Goal: Task Accomplishment & Management: Manage account settings

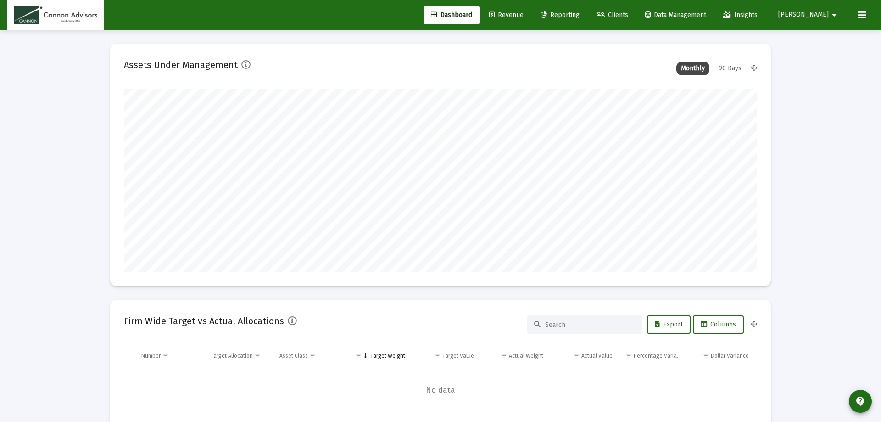
type input "[DATE]"
click at [517, 13] on span "Revenue" at bounding box center [499, 15] width 34 height 8
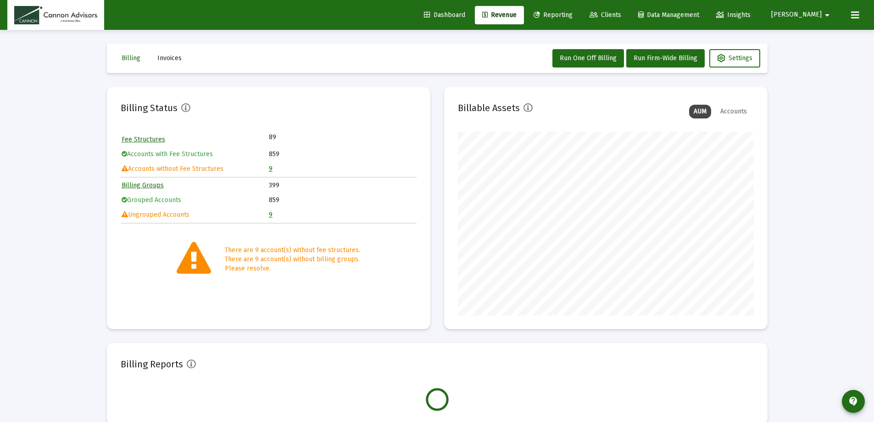
scroll to position [183, 296]
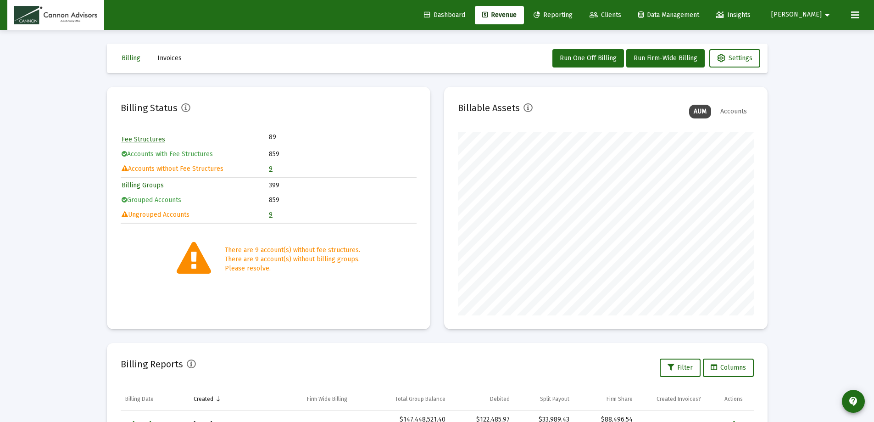
click at [270, 168] on link "9" at bounding box center [271, 169] width 4 height 8
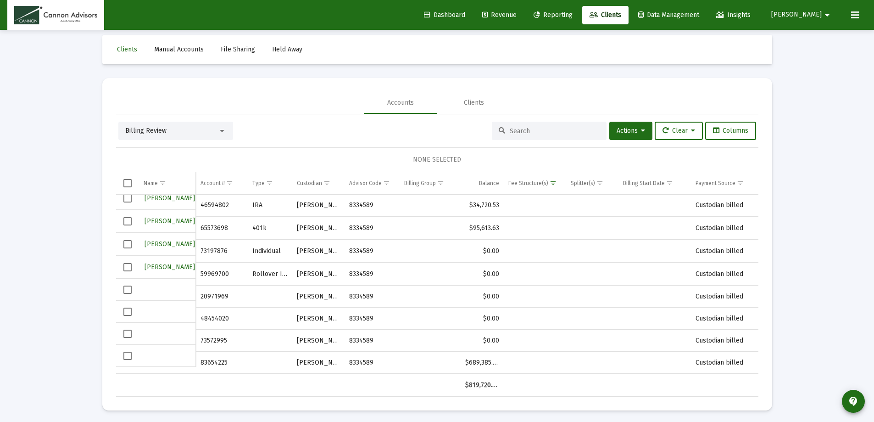
scroll to position [11, 0]
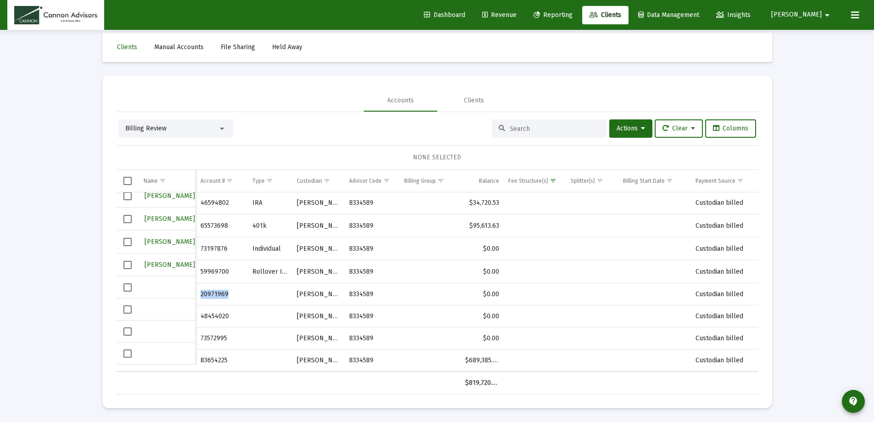
drag, startPoint x: 201, startPoint y: 287, endPoint x: 230, endPoint y: 288, distance: 29.4
click at [230, 288] on td "20971969" at bounding box center [221, 294] width 51 height 22
copy td "20971969"
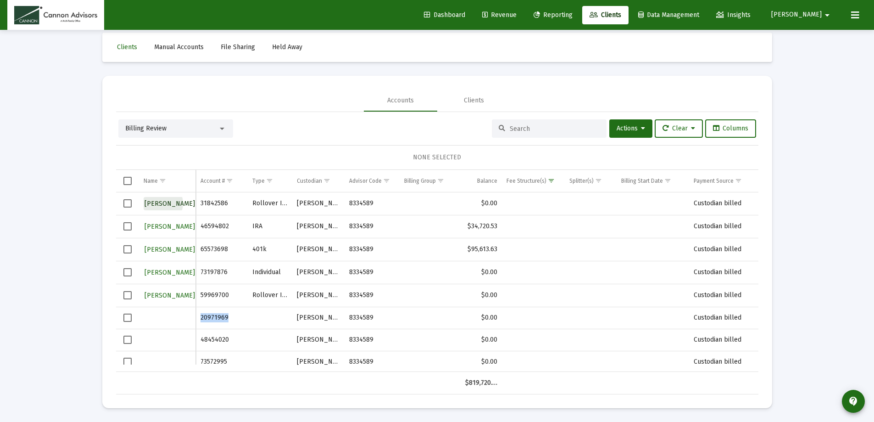
click at [161, 203] on span "Mary Handel" at bounding box center [169, 204] width 50 height 8
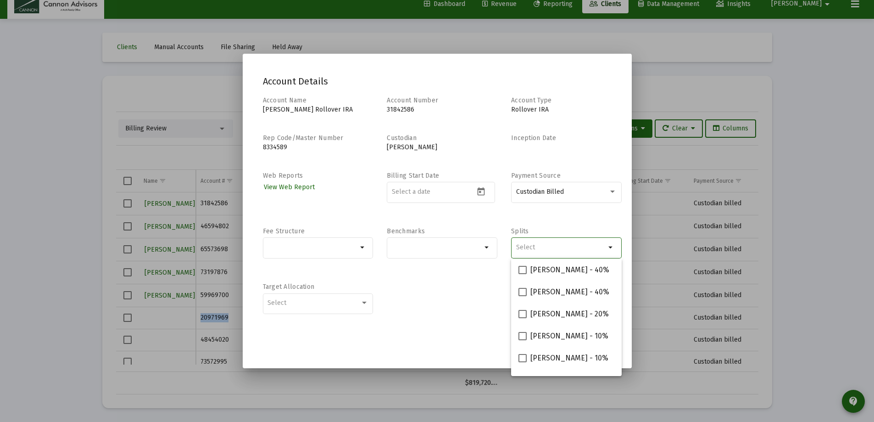
click at [567, 248] on input "Selection" at bounding box center [561, 247] width 90 height 7
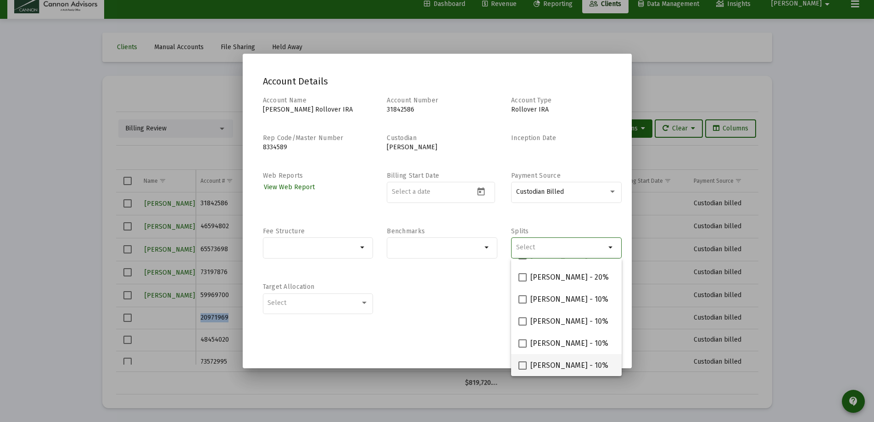
click at [521, 364] on span at bounding box center [522, 365] width 8 height 8
click at [522, 369] on input "Philip Gephart - 10%" at bounding box center [522, 369] width 0 height 0
checkbox input "true"
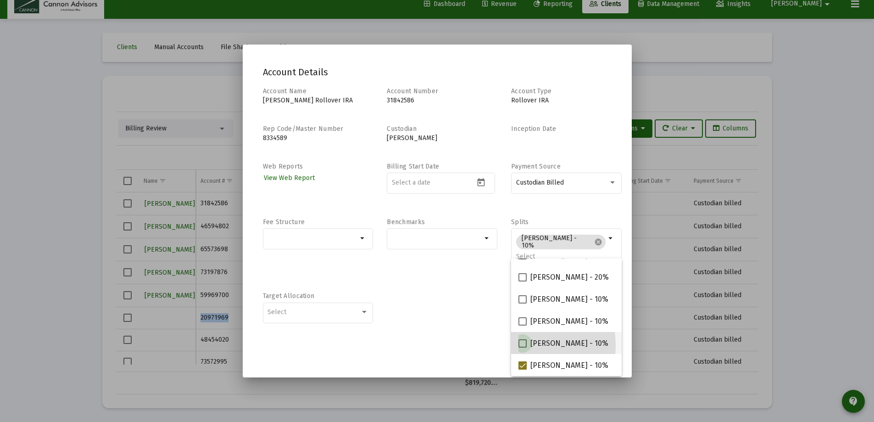
click at [522, 345] on span at bounding box center [522, 343] width 8 height 8
click at [522, 347] on input "Michael Boykin - 10%" at bounding box center [522, 347] width 0 height 0
checkbox input "true"
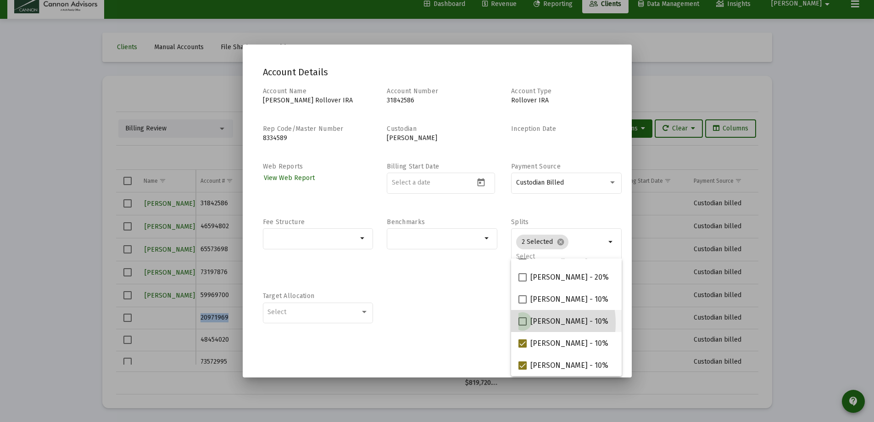
click at [523, 323] on span at bounding box center [522, 321] width 8 height 8
click at [522, 325] on input "Jared McCutcheon - 10%" at bounding box center [522, 325] width 0 height 0
checkbox input "true"
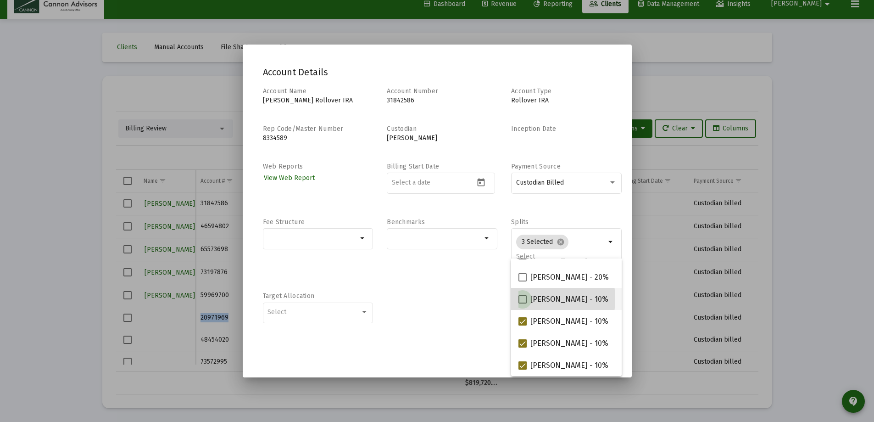
click at [522, 299] on span at bounding box center [522, 299] width 8 height 8
click at [522, 303] on input "Barbara Bell - 10%" at bounding box center [522, 303] width 0 height 0
checkbox input "true"
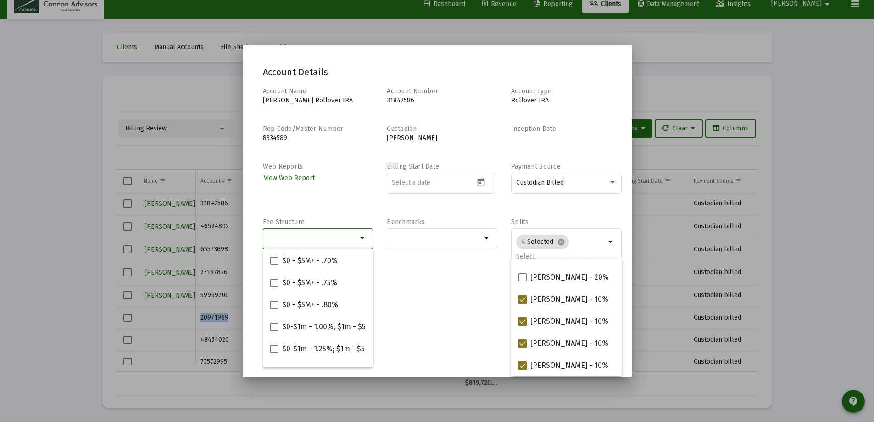
click at [314, 239] on input "Selection" at bounding box center [312, 237] width 90 height 7
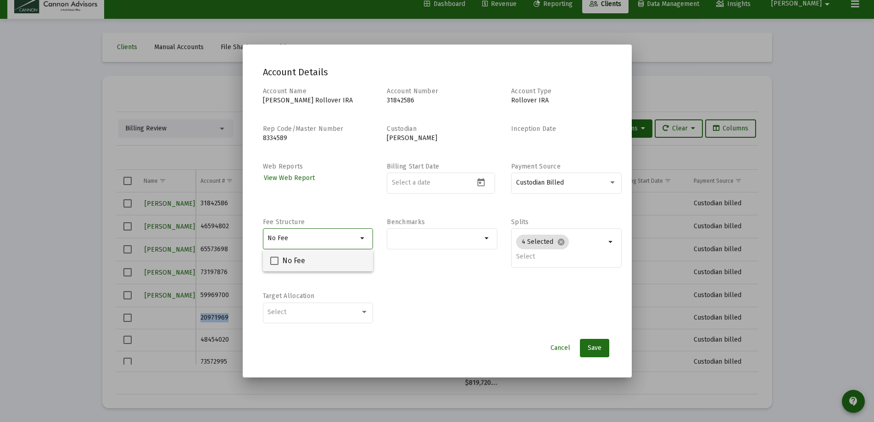
type input "No Fee"
click at [275, 258] on span at bounding box center [274, 260] width 8 height 8
click at [274, 265] on input "No Fee" at bounding box center [274, 265] width 0 height 0
checkbox input "true"
click at [596, 345] on span "Save" at bounding box center [595, 348] width 14 height 8
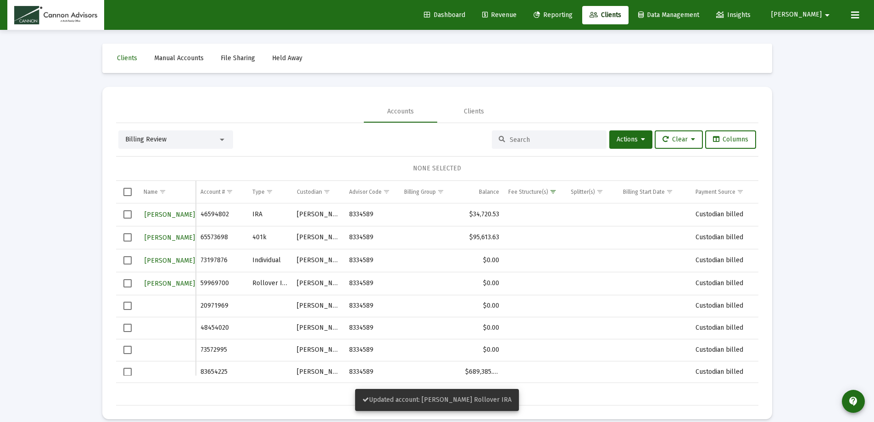
scroll to position [11, 0]
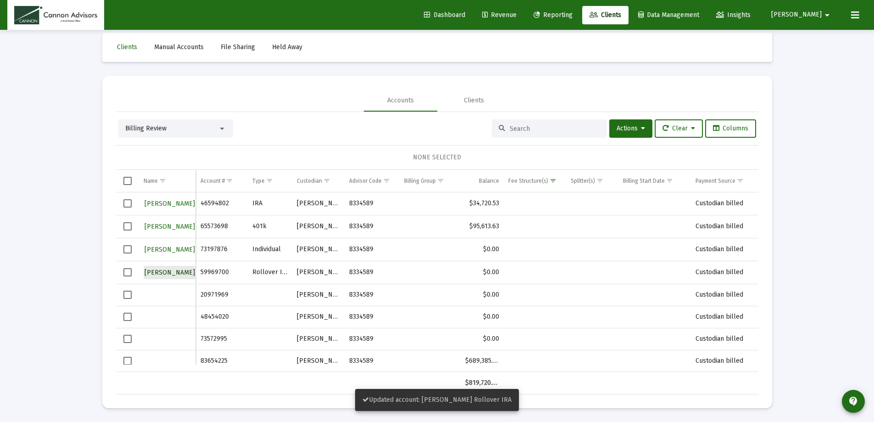
click at [172, 272] on span "Terry Handel" at bounding box center [169, 272] width 50 height 8
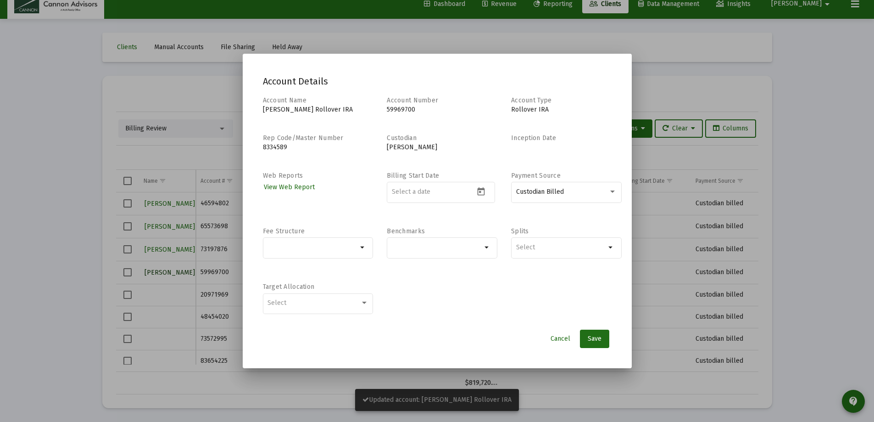
scroll to position [0, 0]
click at [561, 240] on div at bounding box center [561, 247] width 90 height 22
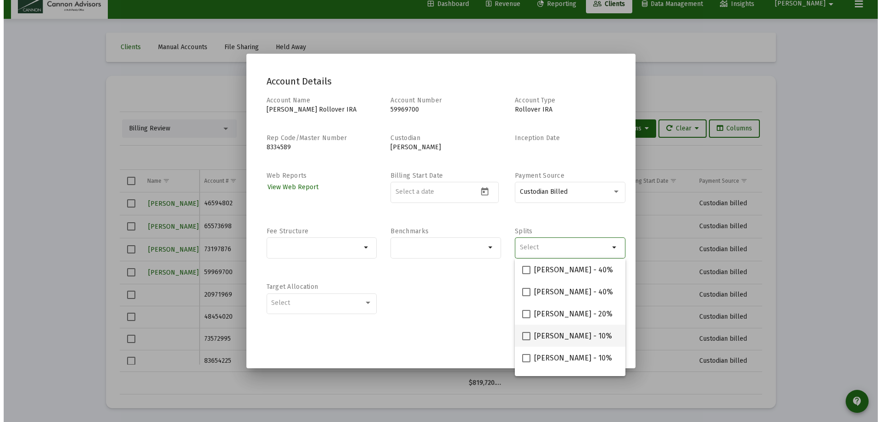
scroll to position [37, 0]
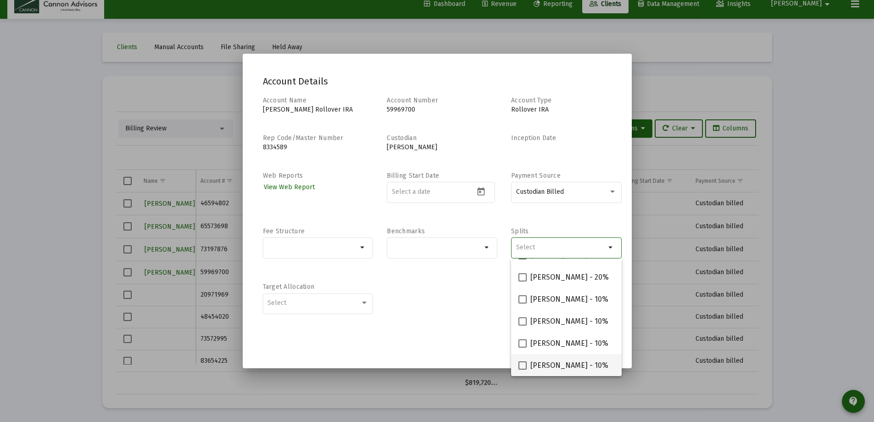
click at [521, 366] on span at bounding box center [522, 365] width 8 height 8
click at [522, 369] on input "Philip Gephart - 10%" at bounding box center [522, 369] width 0 height 0
checkbox input "true"
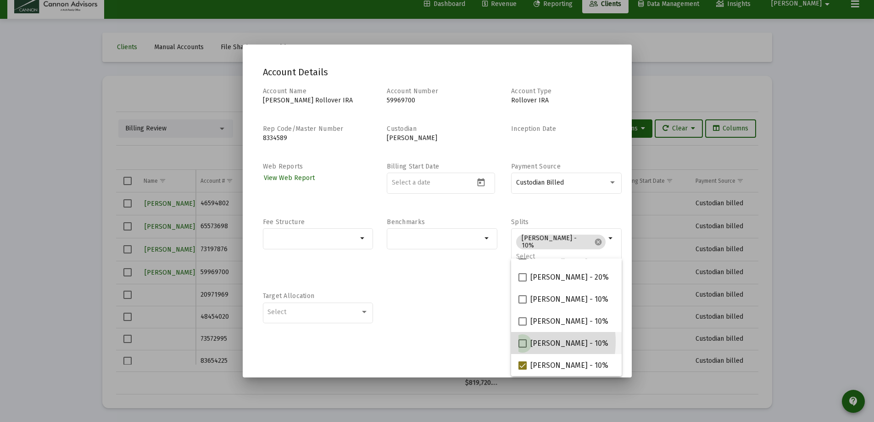
click at [521, 341] on span at bounding box center [522, 343] width 8 height 8
click at [522, 347] on input "Michael Boykin - 10%" at bounding box center [522, 347] width 0 height 0
checkbox input "true"
click at [522, 324] on span at bounding box center [522, 321] width 8 height 8
click at [522, 325] on input "Jared McCutcheon - 10%" at bounding box center [522, 325] width 0 height 0
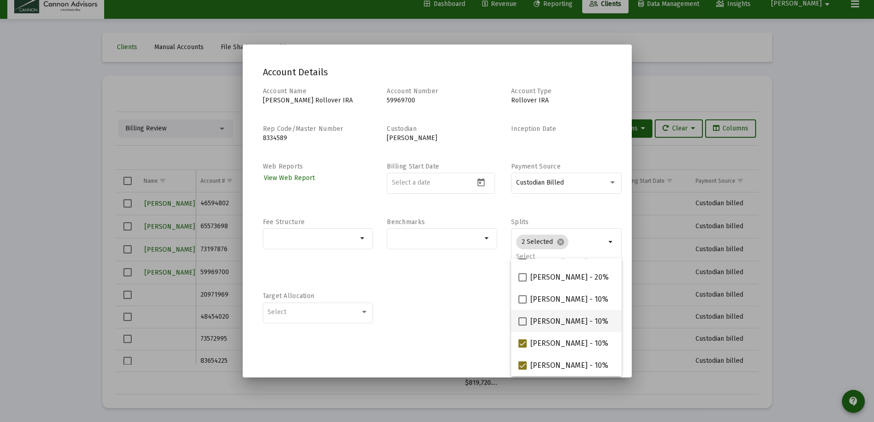
checkbox input "true"
click at [522, 301] on span at bounding box center [522, 299] width 8 height 8
click at [522, 303] on input "Barbara Bell - 10%" at bounding box center [522, 303] width 0 height 0
checkbox input "true"
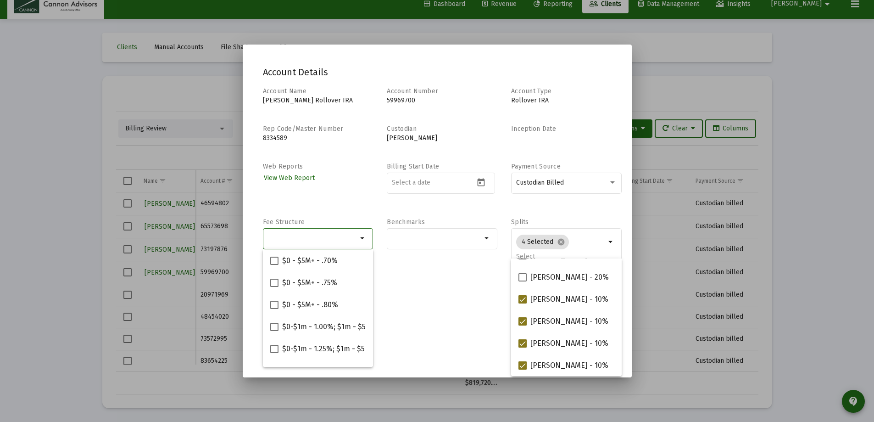
click at [336, 239] on input "Selection" at bounding box center [312, 237] width 90 height 7
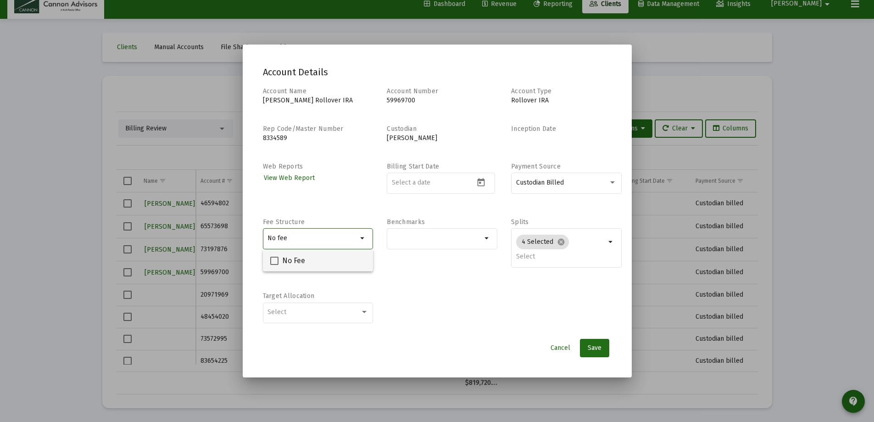
type input "No fee"
click at [273, 261] on span at bounding box center [274, 260] width 8 height 8
click at [274, 265] on input "No Fee" at bounding box center [274, 265] width 0 height 0
checkbox input "true"
click at [598, 345] on span "Save" at bounding box center [595, 348] width 14 height 8
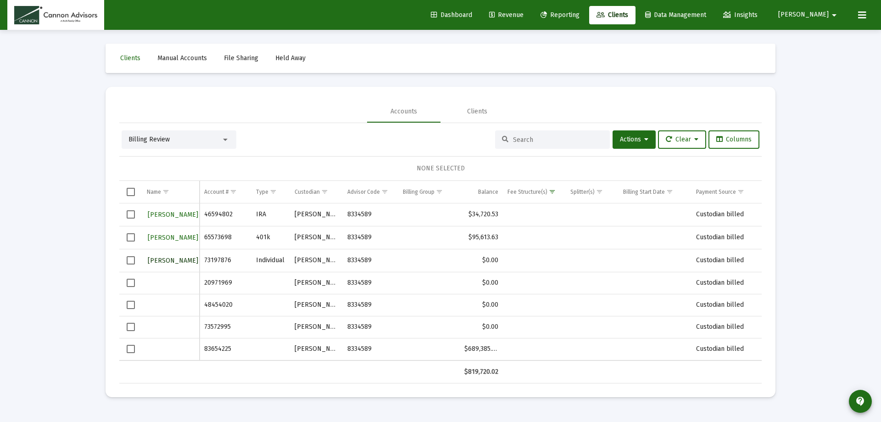
click at [175, 259] on span "Robert Mcnally" at bounding box center [173, 260] width 50 height 8
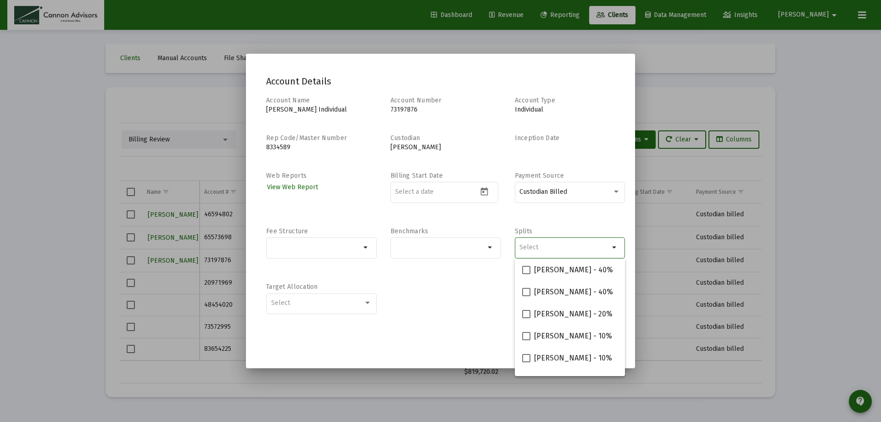
click at [550, 249] on input "Selection" at bounding box center [564, 247] width 90 height 7
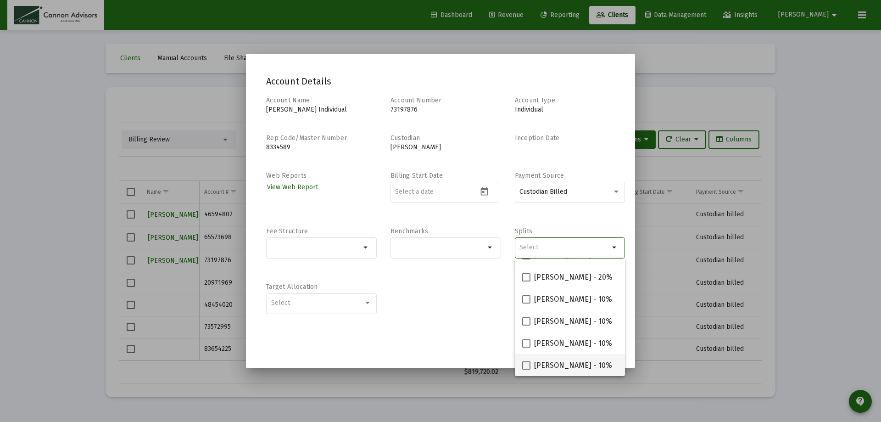
click at [528, 365] on span at bounding box center [526, 365] width 8 height 8
click at [526, 369] on input "Philip Gephart - 10%" at bounding box center [526, 369] width 0 height 0
checkbox input "true"
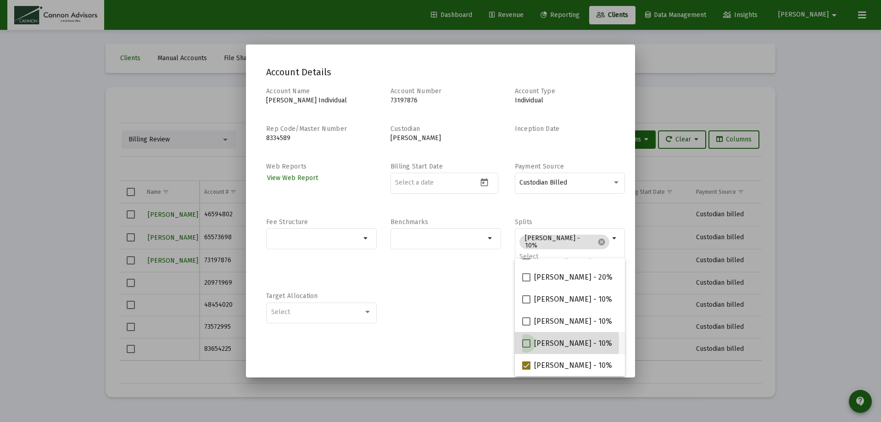
click at [528, 343] on span at bounding box center [526, 343] width 8 height 8
click at [526, 347] on input "Michael Boykin - 10%" at bounding box center [526, 347] width 0 height 0
checkbox input "true"
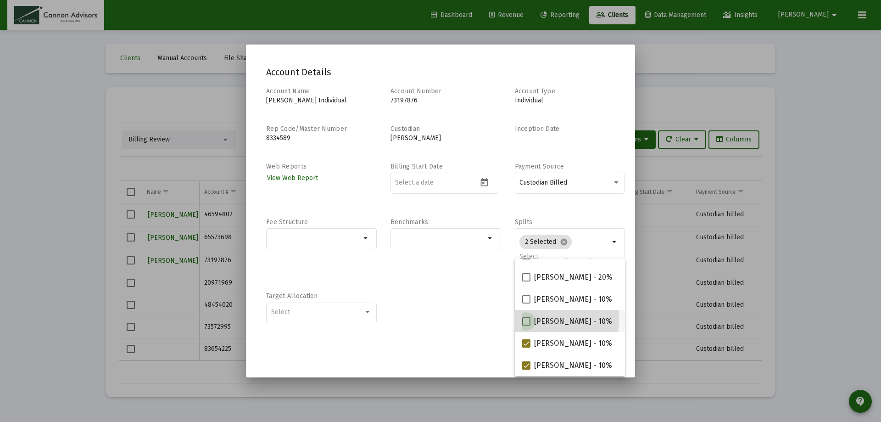
click at [526, 318] on span at bounding box center [526, 321] width 8 height 8
click at [526, 325] on input "Jared McCutcheon - 10%" at bounding box center [526, 325] width 0 height 0
checkbox input "true"
click at [526, 297] on span at bounding box center [526, 299] width 8 height 8
click at [526, 303] on input "Barbara Bell - 10%" at bounding box center [526, 303] width 0 height 0
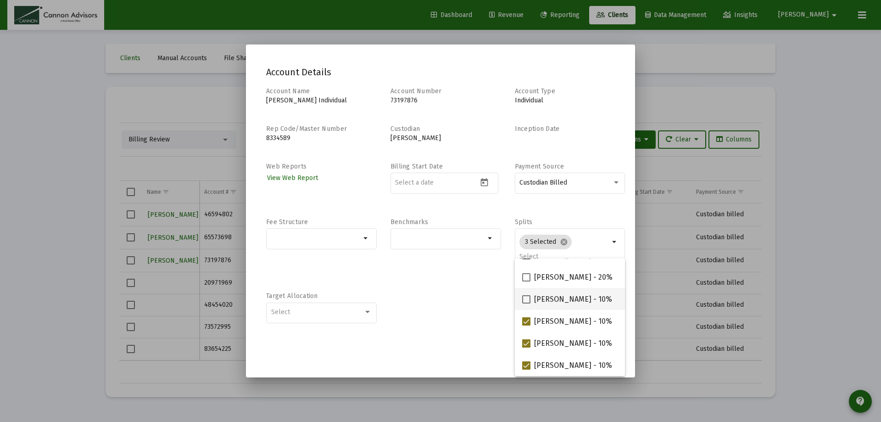
checkbox input "true"
click at [302, 237] on input "Selection" at bounding box center [316, 237] width 90 height 7
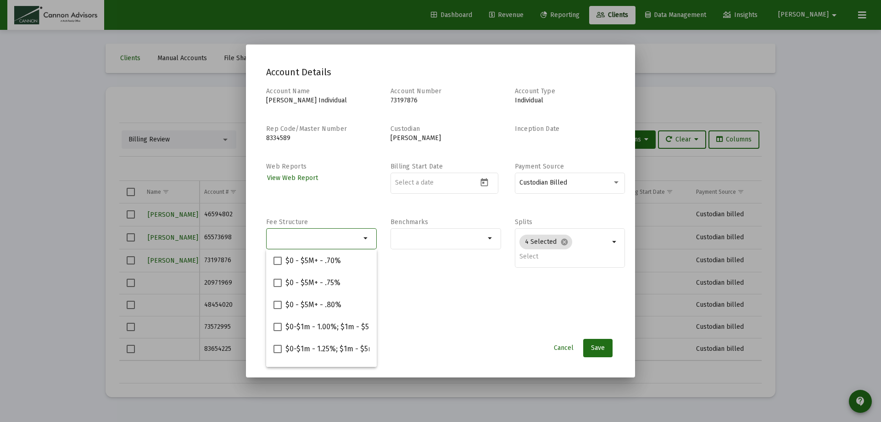
click at [338, 241] on input "Selection" at bounding box center [316, 237] width 90 height 7
paste input "$0-$5m - 1.00%; $5m+ - .90%"
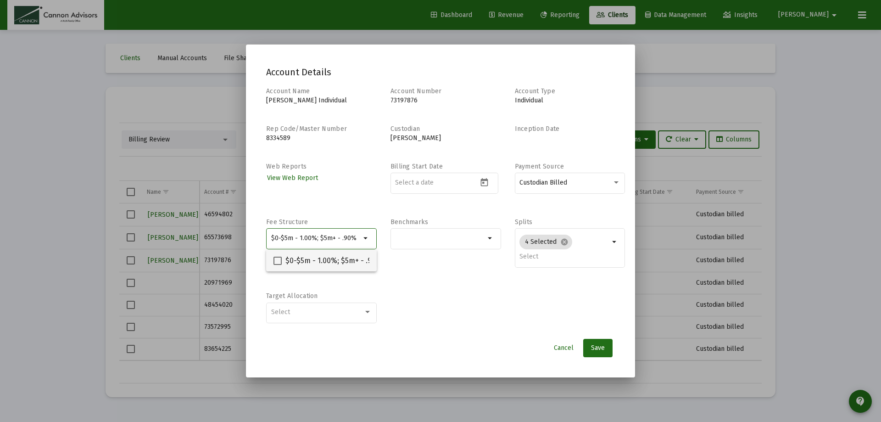
type input "$0-$5m - 1.00%; $5m+ - .90%"
click at [278, 260] on span at bounding box center [277, 260] width 8 height 8
click at [278, 265] on input "$0-$5m - 1.00%; $5m+ - .90%" at bounding box center [277, 265] width 0 height 0
checkbox input "true"
click at [594, 343] on button "Save" at bounding box center [597, 348] width 29 height 18
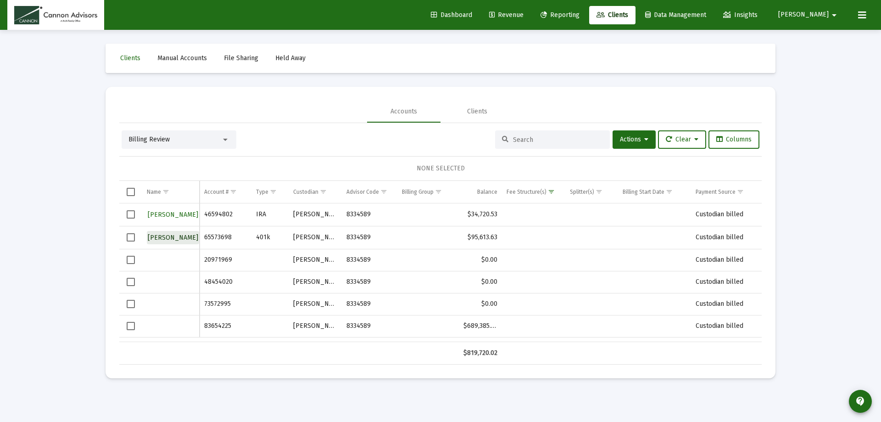
click at [175, 238] on span "Robert Mcnally" at bounding box center [173, 237] width 50 height 8
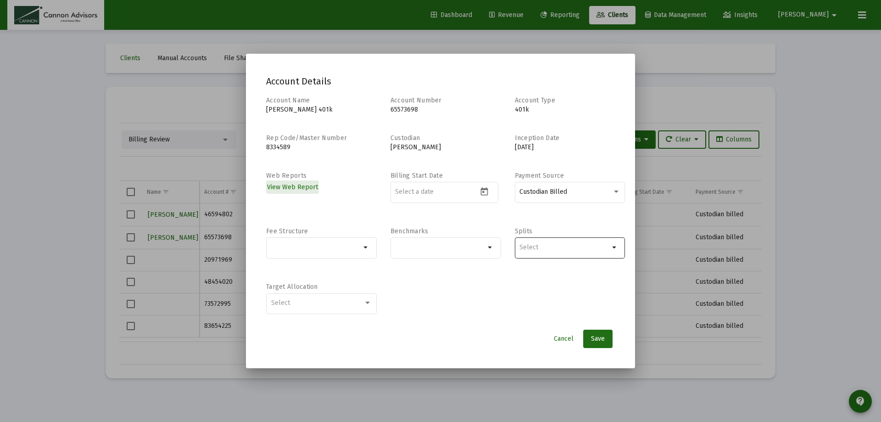
click at [541, 247] on input "Selection" at bounding box center [564, 247] width 90 height 7
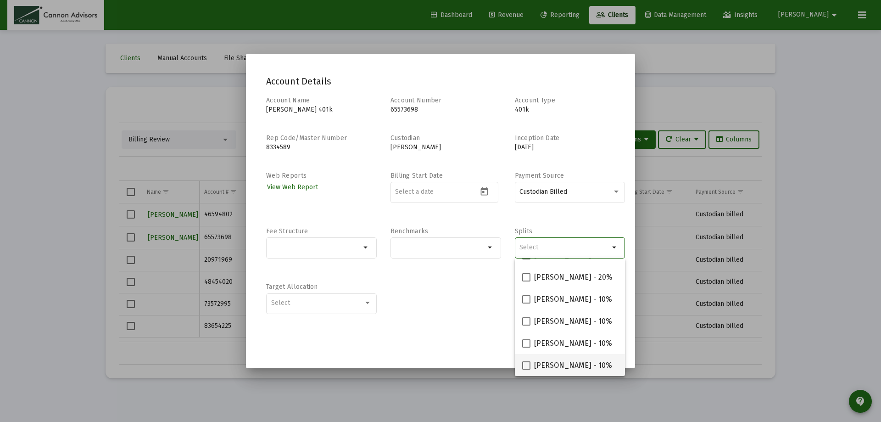
click at [527, 365] on span at bounding box center [526, 365] width 8 height 8
click at [526, 369] on input "Philip Gephart - 10%" at bounding box center [526, 369] width 0 height 0
checkbox input "true"
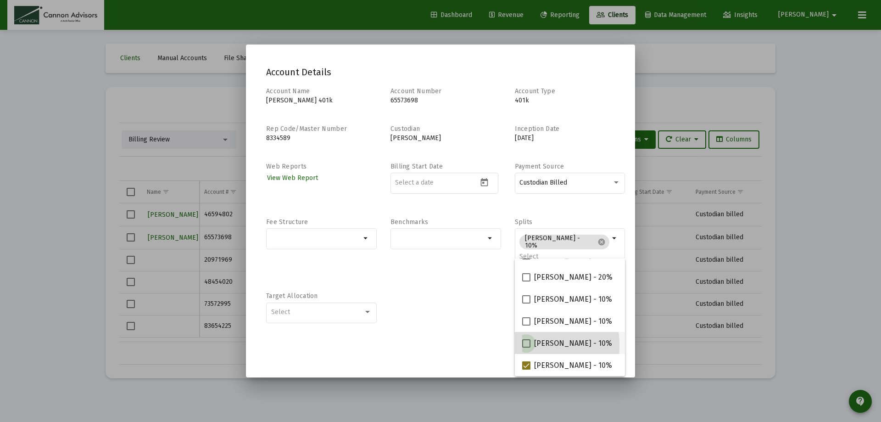
click at [527, 345] on span at bounding box center [526, 343] width 8 height 8
click at [526, 347] on input "Michael Boykin - 10%" at bounding box center [526, 347] width 0 height 0
checkbox input "true"
click at [528, 322] on span at bounding box center [526, 321] width 8 height 8
click at [526, 325] on input "Jared McCutcheon - 10%" at bounding box center [526, 325] width 0 height 0
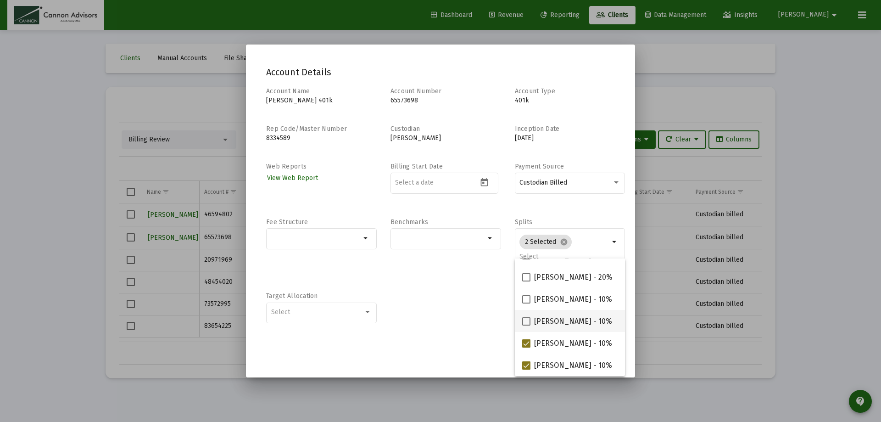
checkbox input "true"
click at [526, 298] on span at bounding box center [526, 299] width 8 height 8
click at [526, 303] on input "Barbara Bell - 10%" at bounding box center [526, 303] width 0 height 0
checkbox input "true"
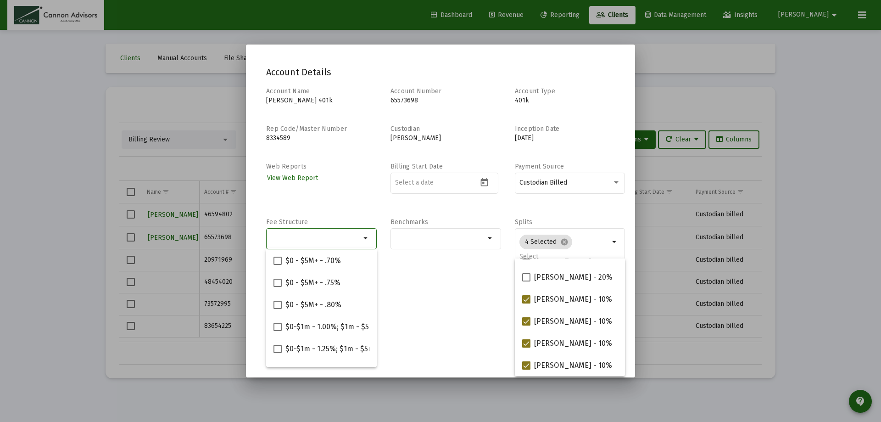
click at [333, 235] on input "Selection" at bounding box center [316, 237] width 90 height 7
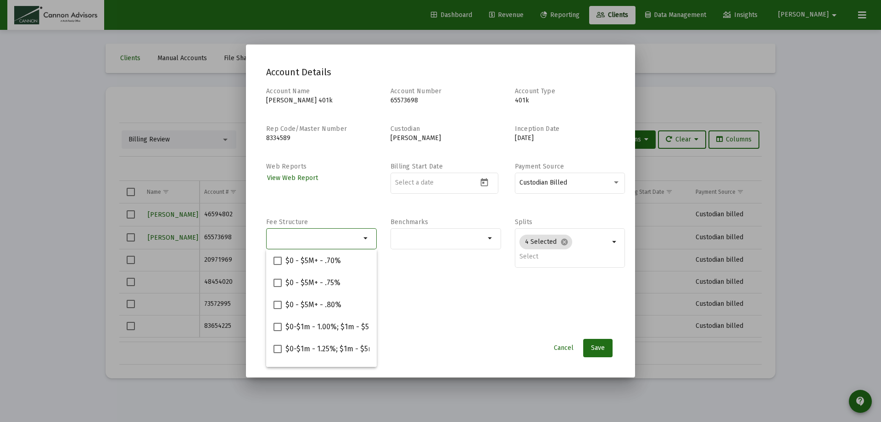
paste input "$0-$5m - 1.00%; $5m+ - .90%"
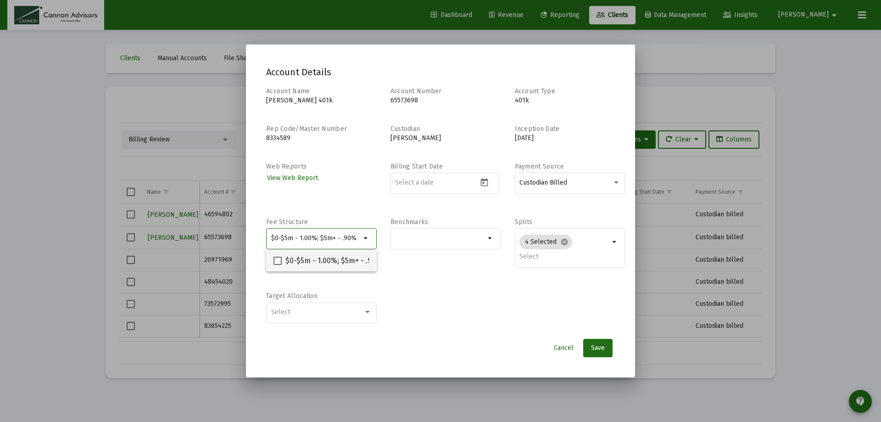
type input "$0-$5m - 1.00%; $5m+ - .90%"
click at [278, 261] on span at bounding box center [277, 260] width 8 height 8
click at [278, 265] on input "$0-$5m - 1.00%; $5m+ - .90%" at bounding box center [277, 265] width 0 height 0
checkbox input "true"
click at [590, 344] on button "Save" at bounding box center [597, 348] width 29 height 18
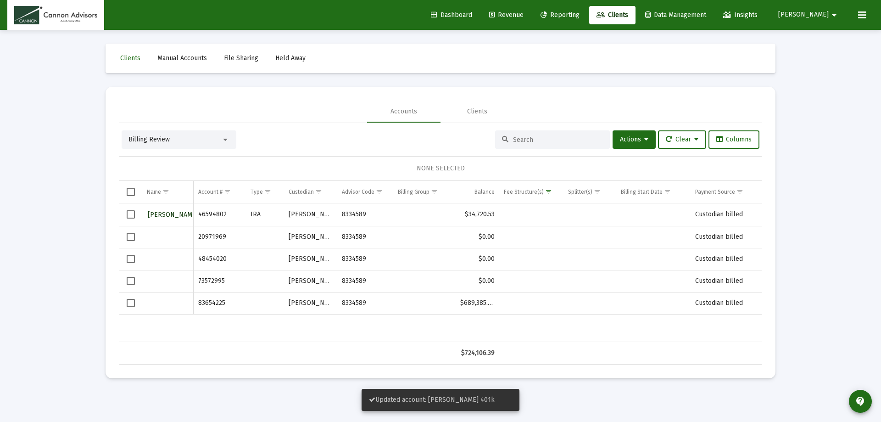
click at [156, 212] on span "Eva Gajewski" at bounding box center [173, 215] width 50 height 8
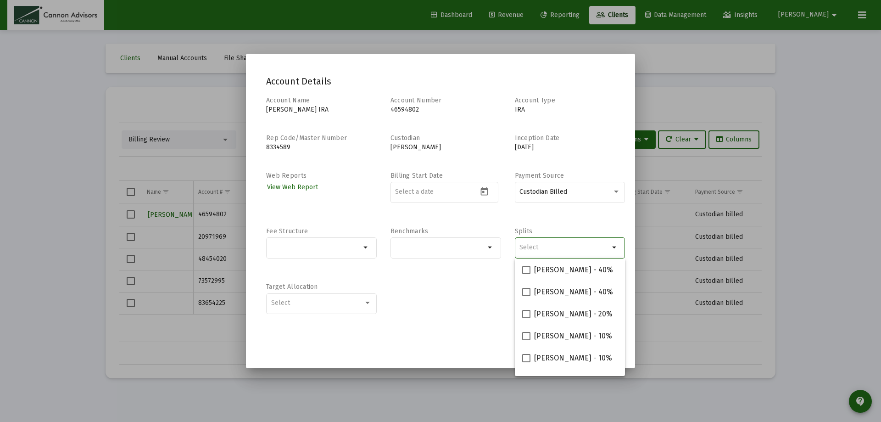
click at [540, 246] on input "Selection" at bounding box center [564, 247] width 90 height 7
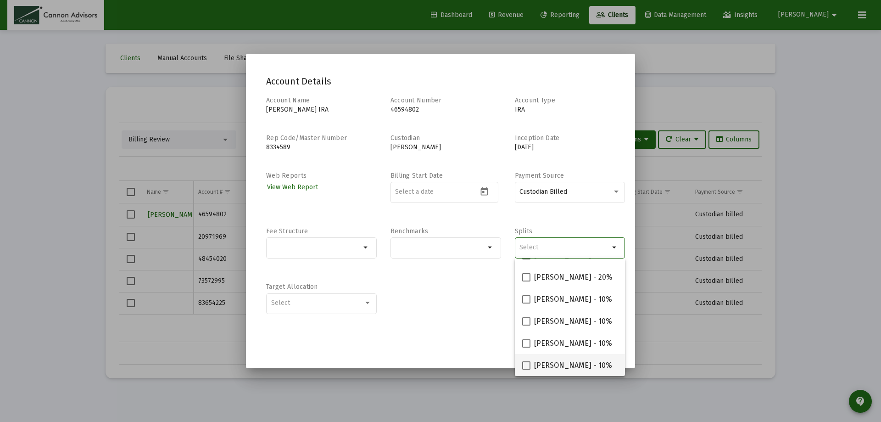
click at [525, 363] on span at bounding box center [526, 365] width 8 height 8
click at [526, 369] on input "Philip Gephart - 10%" at bounding box center [526, 369] width 0 height 0
checkbox input "true"
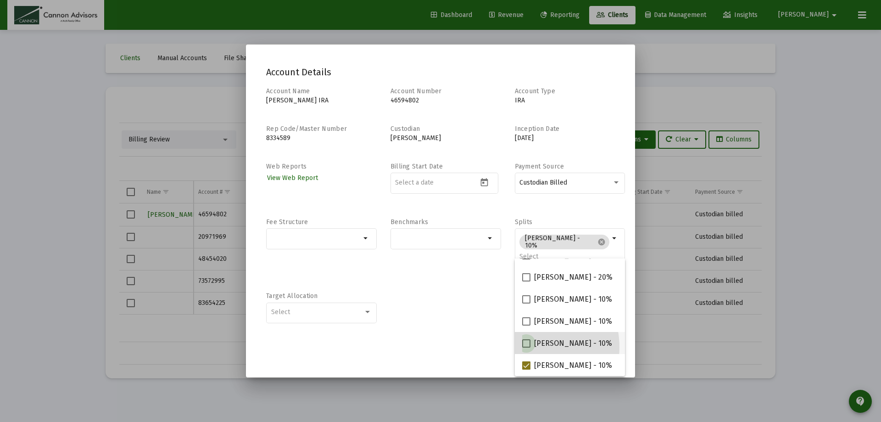
click at [526, 347] on span at bounding box center [526, 343] width 8 height 8
click at [526, 347] on input "Michael Boykin - 10%" at bounding box center [526, 347] width 0 height 0
checkbox input "true"
click at [528, 321] on span at bounding box center [526, 321] width 8 height 8
click at [526, 325] on input "Jared McCutcheon - 10%" at bounding box center [526, 325] width 0 height 0
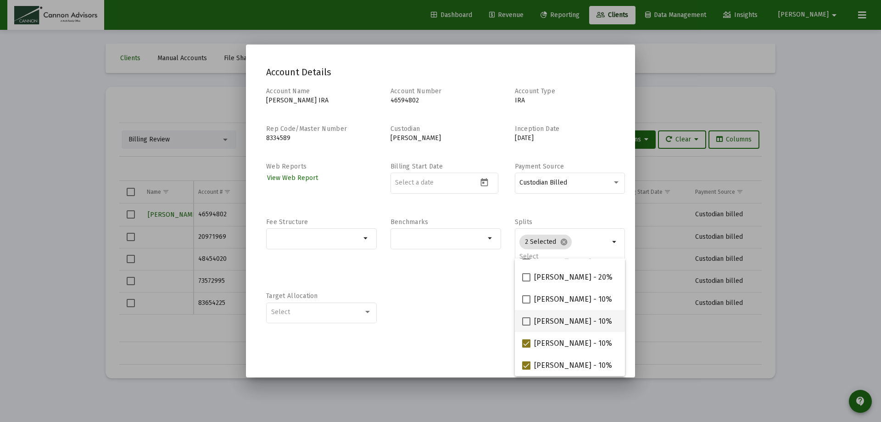
checkbox input "true"
click at [525, 300] on span at bounding box center [526, 299] width 8 height 8
click at [526, 303] on input "Barbara Bell - 10%" at bounding box center [526, 303] width 0 height 0
checkbox input "true"
click at [318, 240] on input "Selection" at bounding box center [316, 237] width 90 height 7
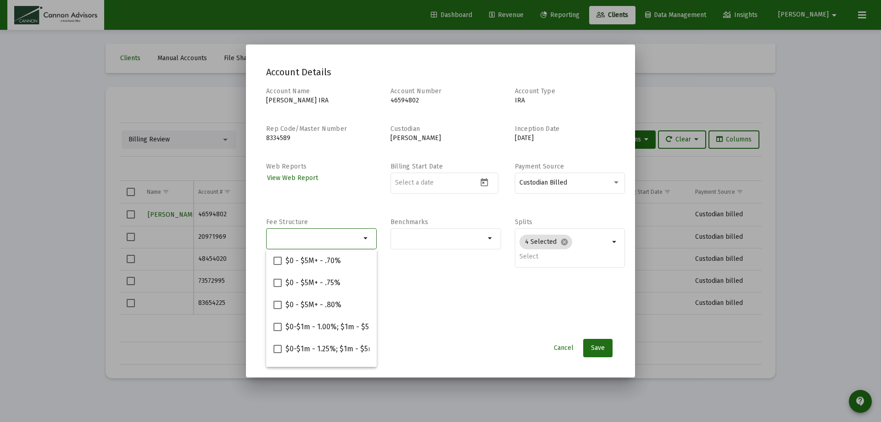
paste input "$0-$5m - 1.00%; $5m+ - .90%"
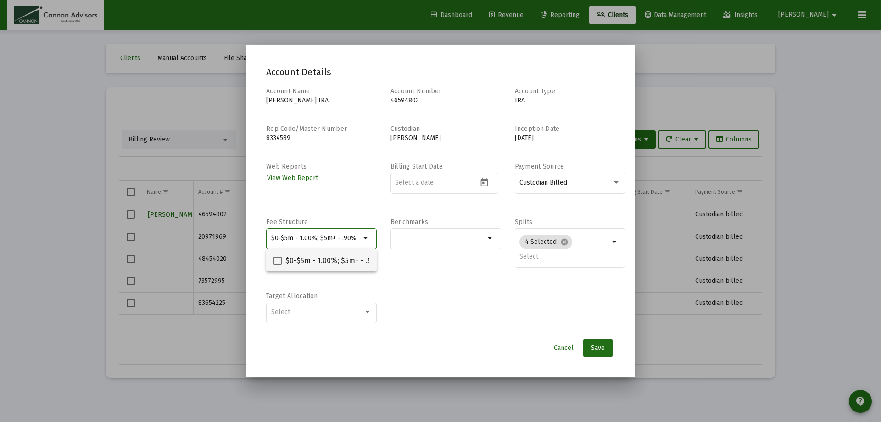
type input "$0-$5m - 1.00%; $5m+ - .90%"
click at [275, 259] on span at bounding box center [277, 260] width 8 height 8
click at [277, 265] on input "$0-$5m - 1.00%; $5m+ - .90%" at bounding box center [277, 265] width 0 height 0
checkbox input "true"
click at [592, 346] on span "Save" at bounding box center [598, 348] width 14 height 8
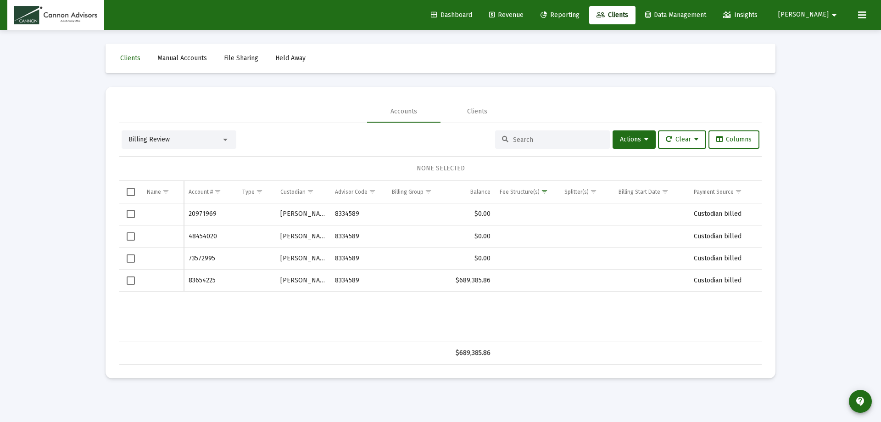
drag, startPoint x: 229, startPoint y: 277, endPoint x: 188, endPoint y: 281, distance: 41.5
click at [188, 281] on td "83654225" at bounding box center [211, 280] width 54 height 22
copy td "83654225"
click at [824, 14] on span "[PERSON_NAME]" at bounding box center [803, 15] width 50 height 8
click at [813, 38] on link "Settings" at bounding box center [822, 39] width 55 height 22
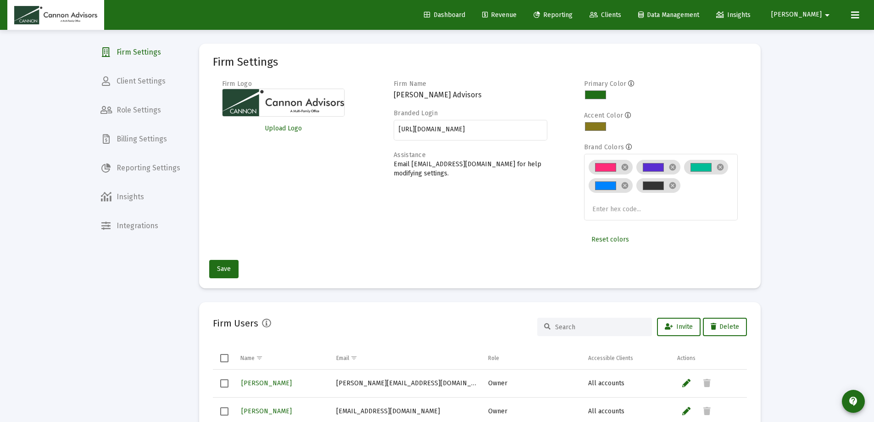
click at [140, 136] on span "Billing Settings" at bounding box center [140, 139] width 94 height 22
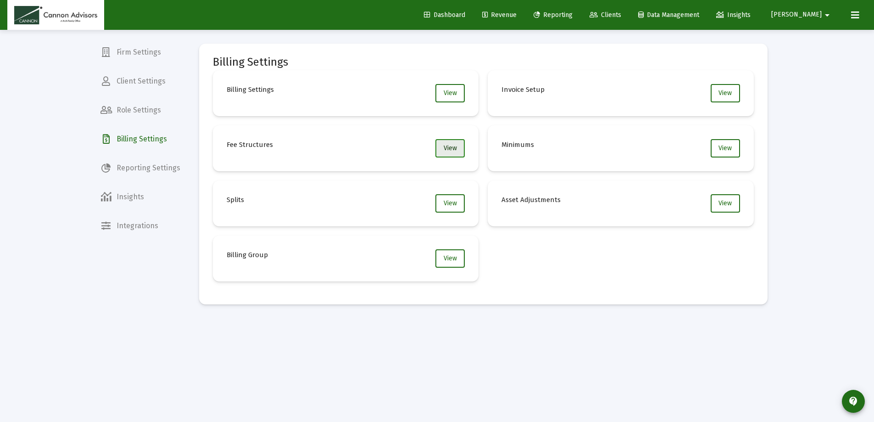
click at [444, 144] on button "View" at bounding box center [449, 148] width 29 height 18
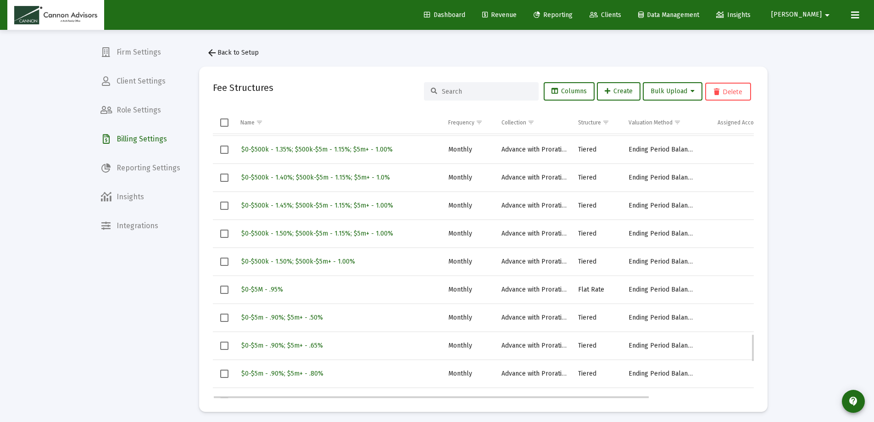
scroll to position [1881, 0]
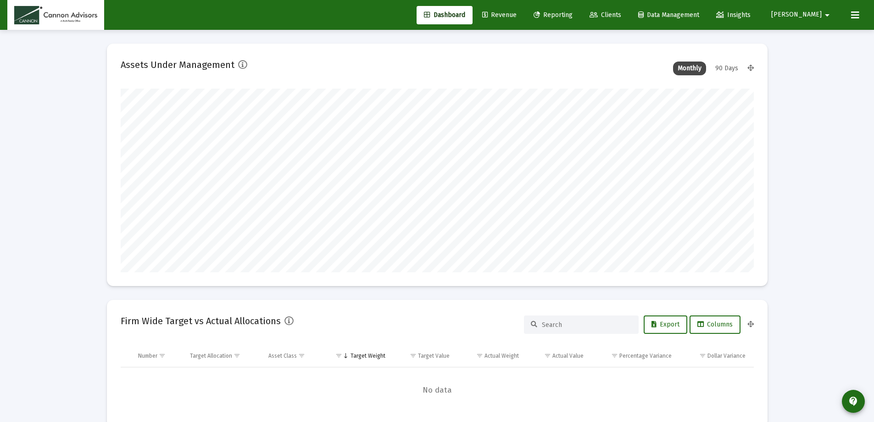
type input "[DATE]"
click at [621, 14] on span "Clients" at bounding box center [605, 15] width 32 height 8
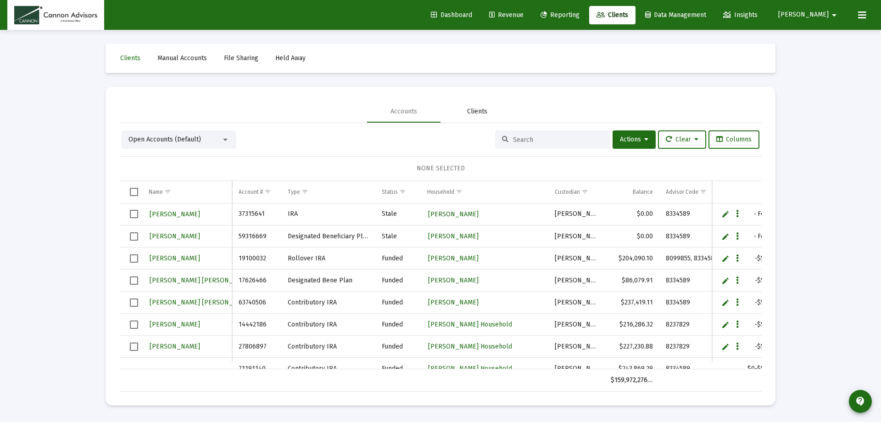
click at [483, 114] on div "Clients" at bounding box center [477, 111] width 20 height 9
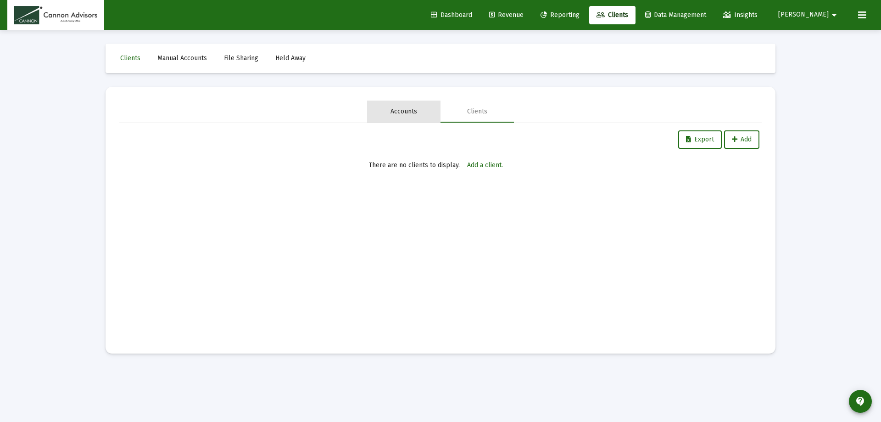
click at [394, 111] on div "Accounts" at bounding box center [403, 111] width 27 height 9
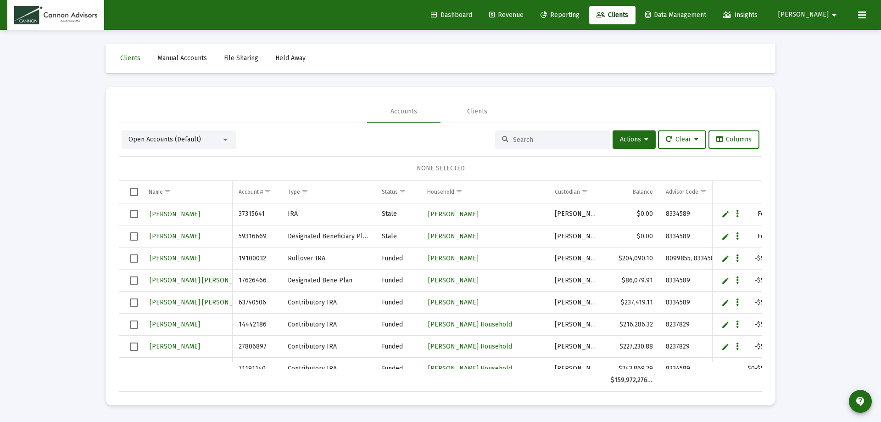
click at [532, 142] on input at bounding box center [558, 140] width 90 height 8
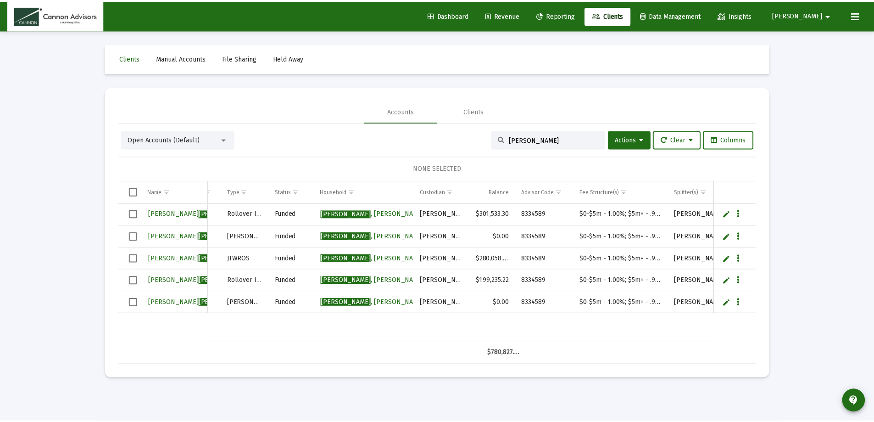
scroll to position [0, 37]
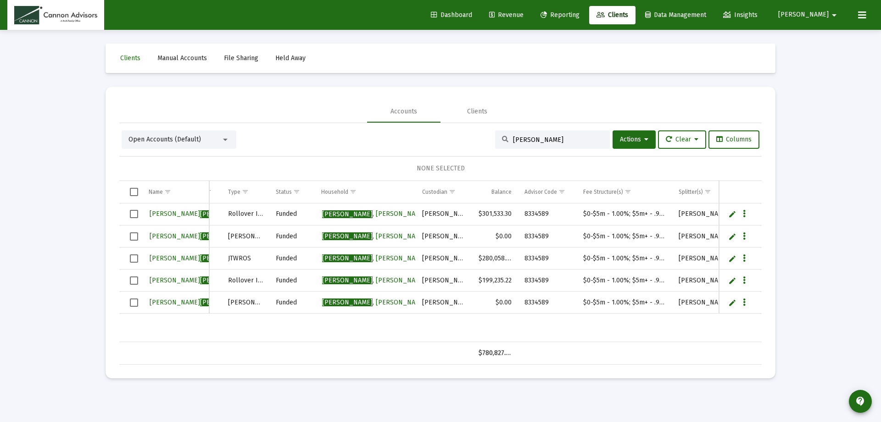
type input "[PERSON_NAME]"
drag, startPoint x: 582, startPoint y: 304, endPoint x: 665, endPoint y: 298, distance: 83.2
click at [665, 298] on td "$0-$5m - 1.00%; $5m+ - .90%" at bounding box center [624, 302] width 95 height 22
copy td "$0-$5m - 1.00%; $5m+ - .90%"
click at [823, 17] on span "[PERSON_NAME]" at bounding box center [803, 15] width 50 height 8
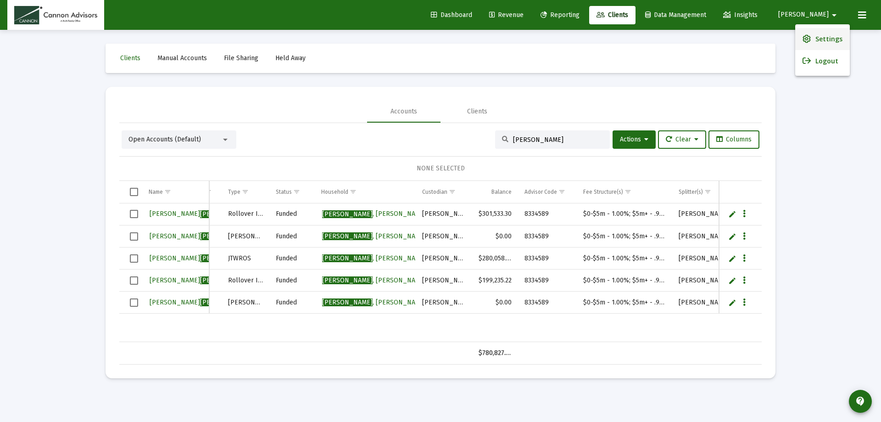
click at [822, 41] on span "Settings" at bounding box center [828, 39] width 27 height 22
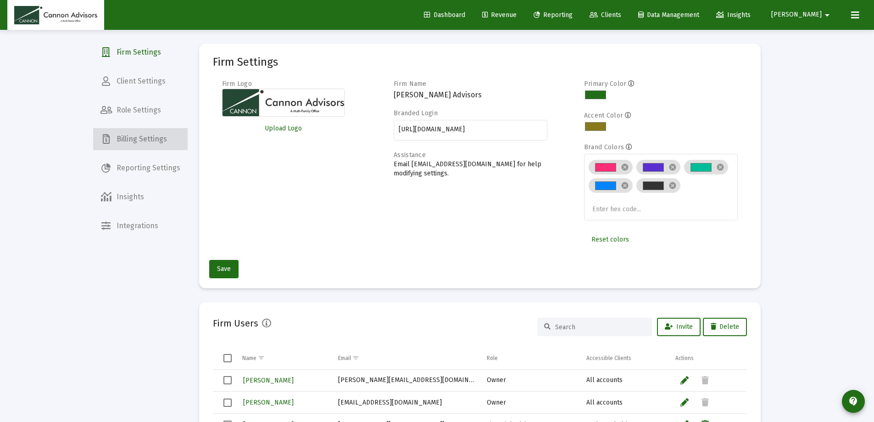
click at [144, 141] on span "Billing Settings" at bounding box center [140, 139] width 94 height 22
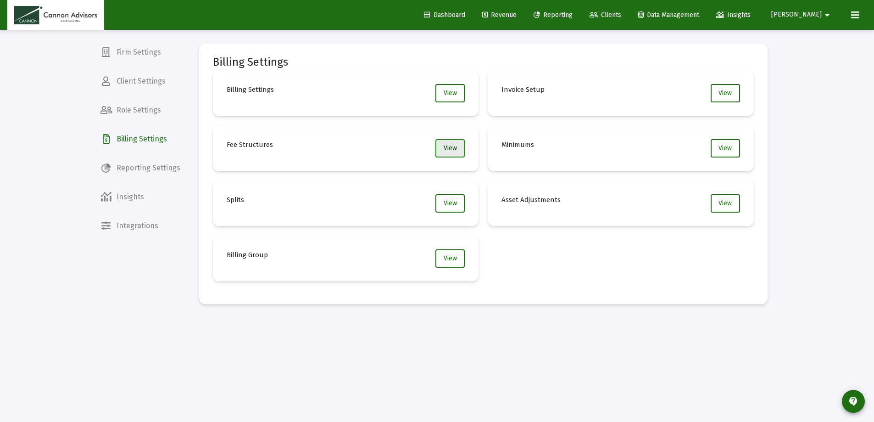
click at [451, 147] on span "View" at bounding box center [450, 148] width 13 height 8
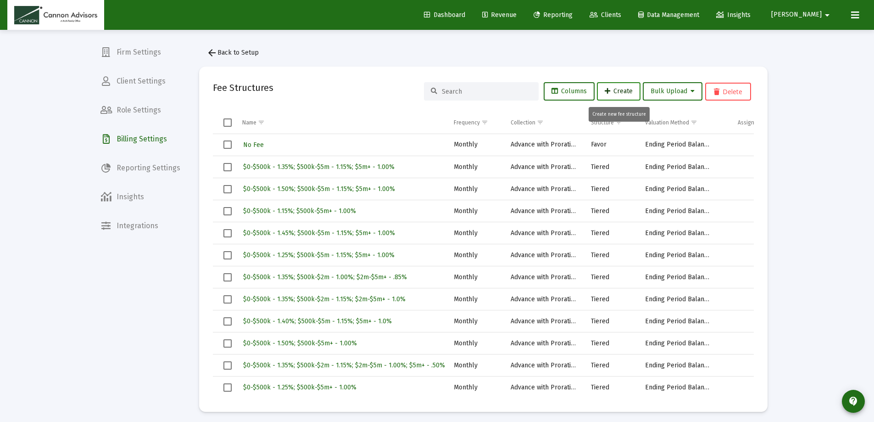
click at [624, 90] on span "Create" at bounding box center [619, 91] width 28 height 8
